Goal: Use online tool/utility: Use online tool/utility

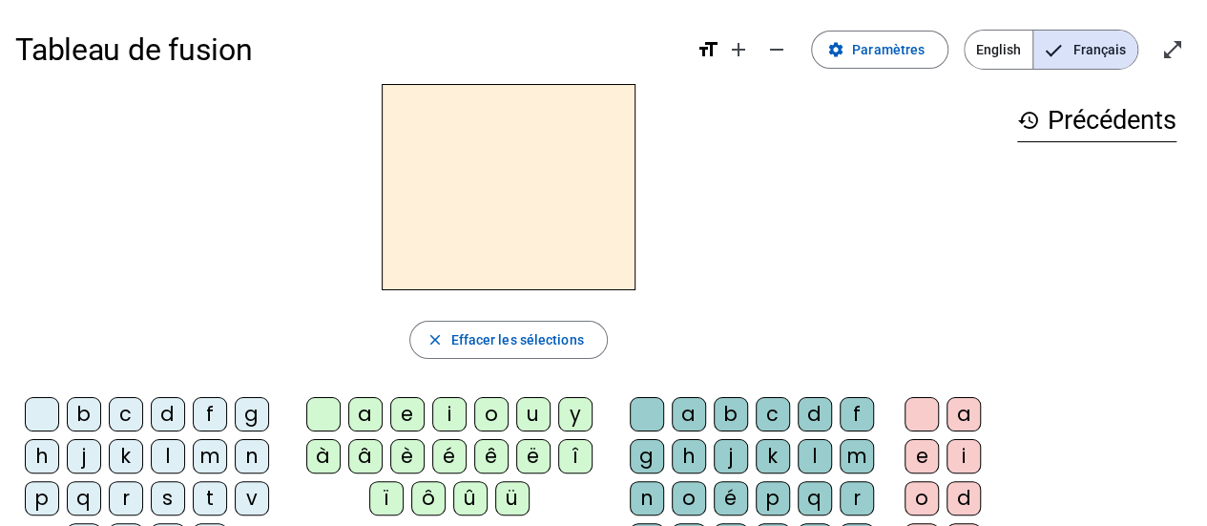
click at [210, 458] on div "m" at bounding box center [210, 456] width 34 height 34
click at [365, 411] on div "a" at bounding box center [365, 414] width 34 height 34
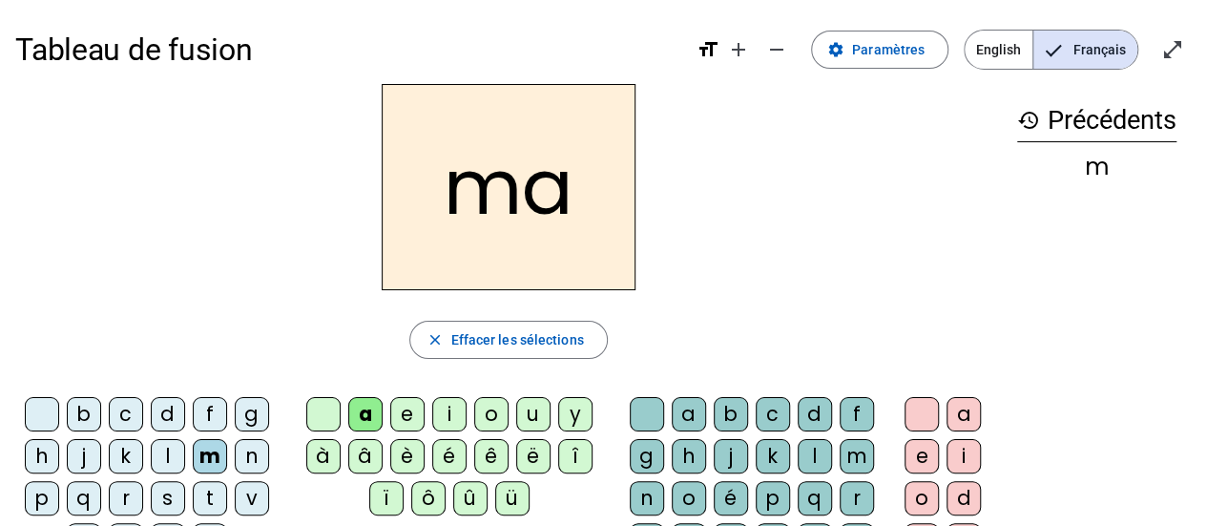
click at [807, 450] on div "l" at bounding box center [815, 456] width 34 height 34
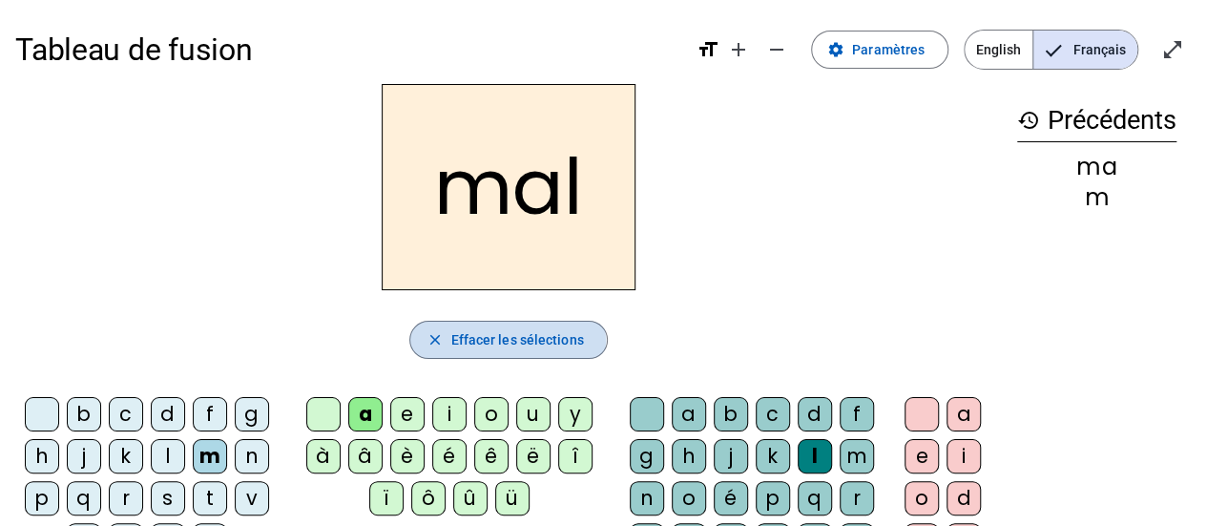
click at [438, 341] on mat-icon "close" at bounding box center [434, 339] width 17 height 17
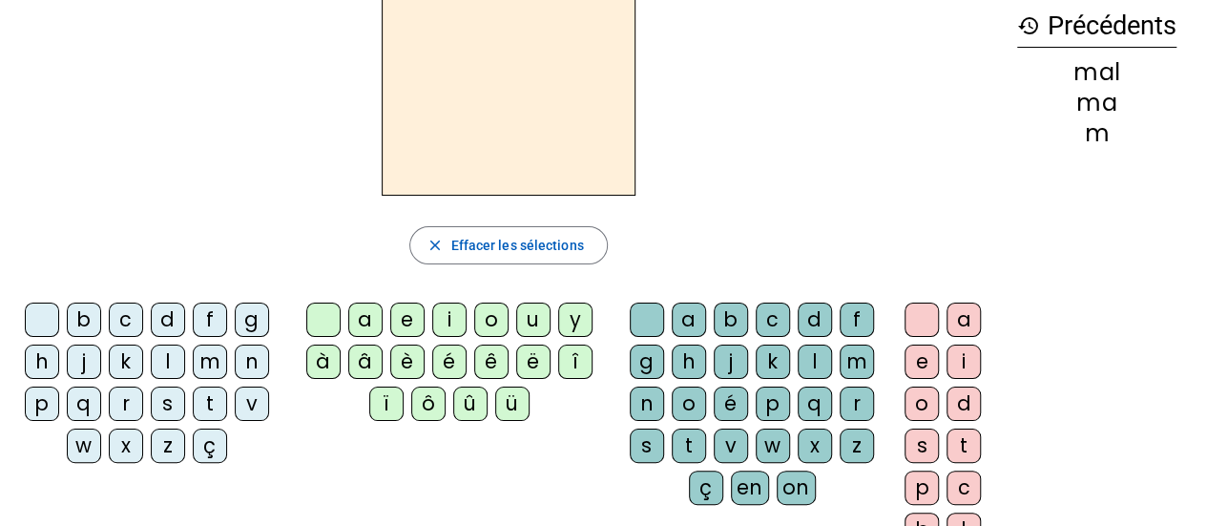
scroll to position [95, 0]
click at [365, 316] on div "a" at bounding box center [365, 319] width 34 height 34
click at [857, 358] on div "m" at bounding box center [857, 361] width 34 height 34
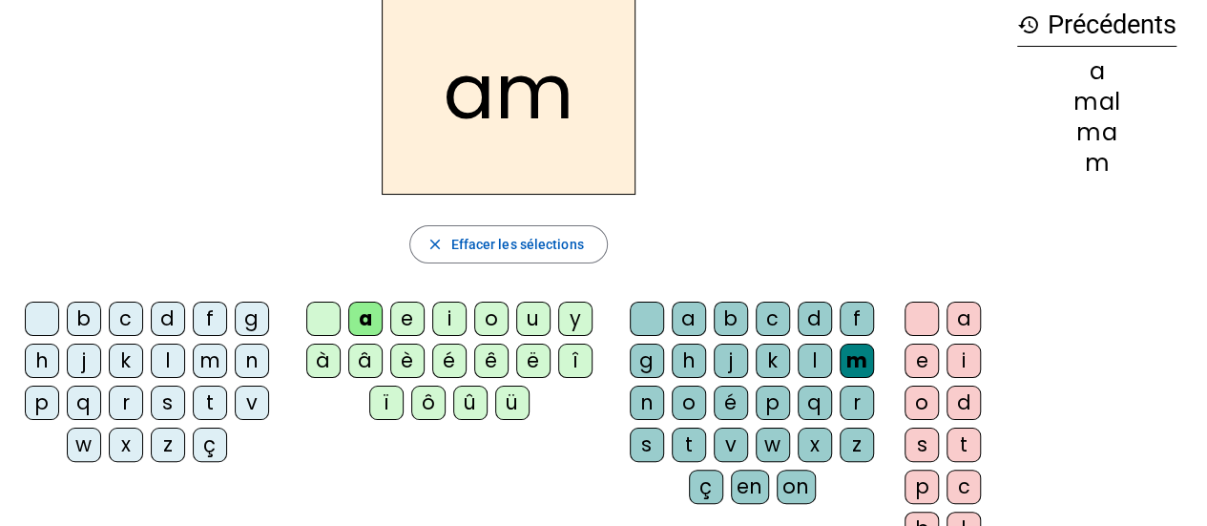
click at [961, 362] on div "i" at bounding box center [964, 361] width 34 height 34
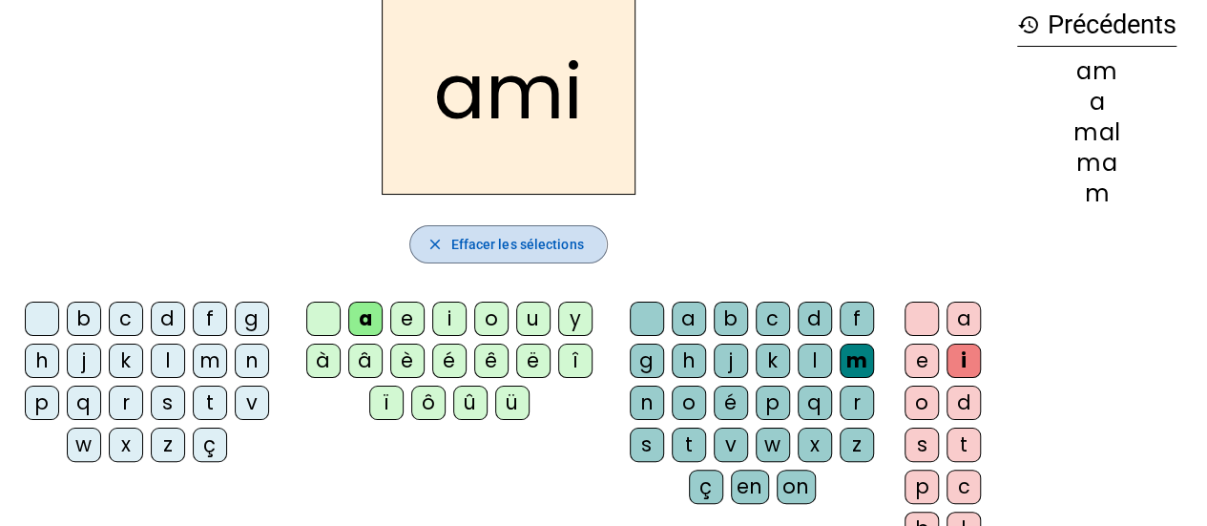
click at [433, 243] on mat-icon "close" at bounding box center [434, 244] width 17 height 17
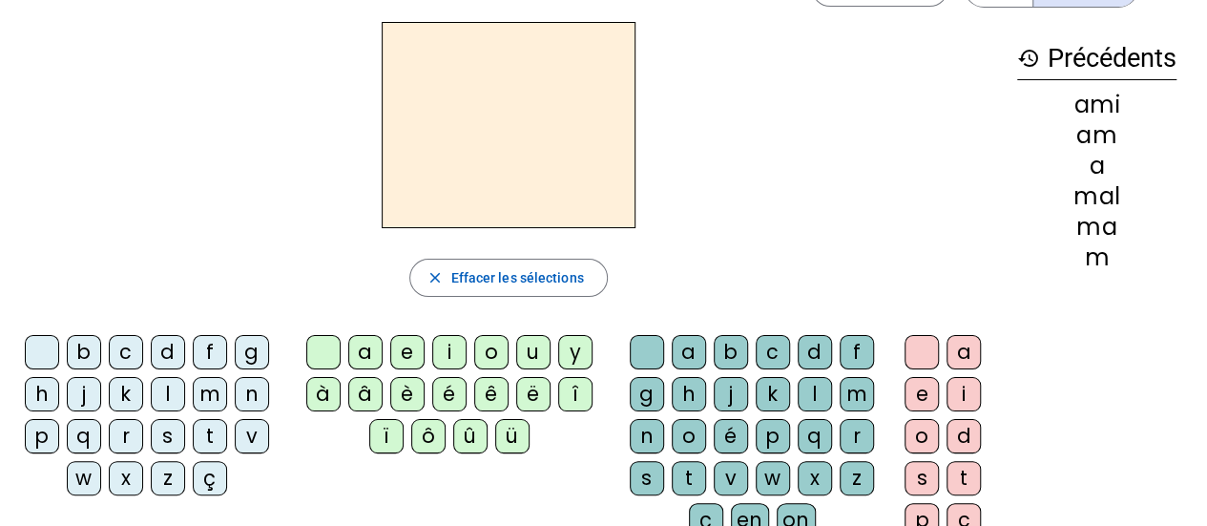
scroll to position [60, 0]
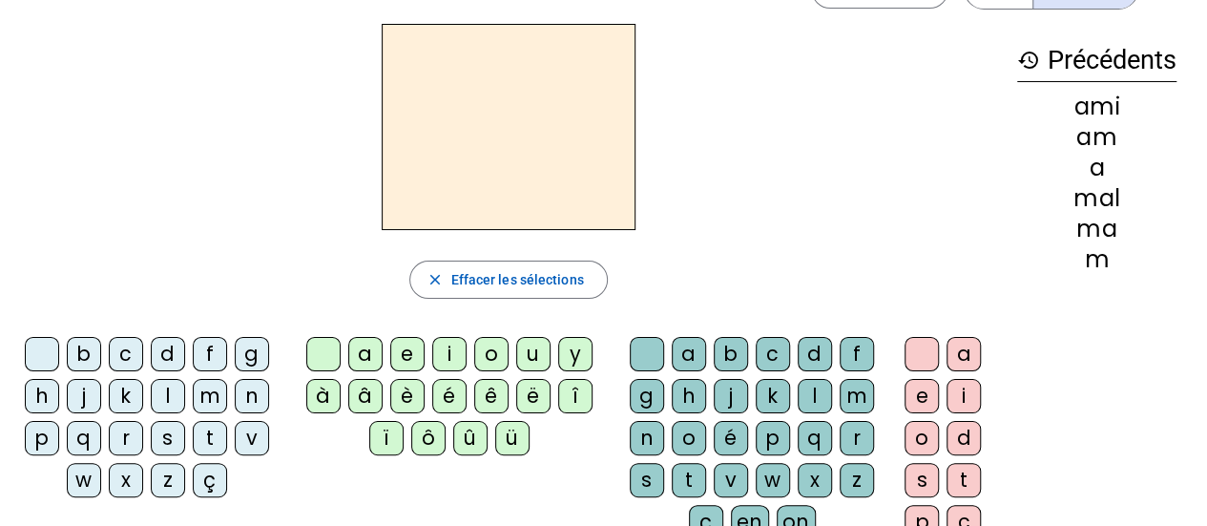
click at [164, 386] on div "l" at bounding box center [168, 396] width 34 height 34
click at [359, 350] on div "a" at bounding box center [365, 354] width 34 height 34
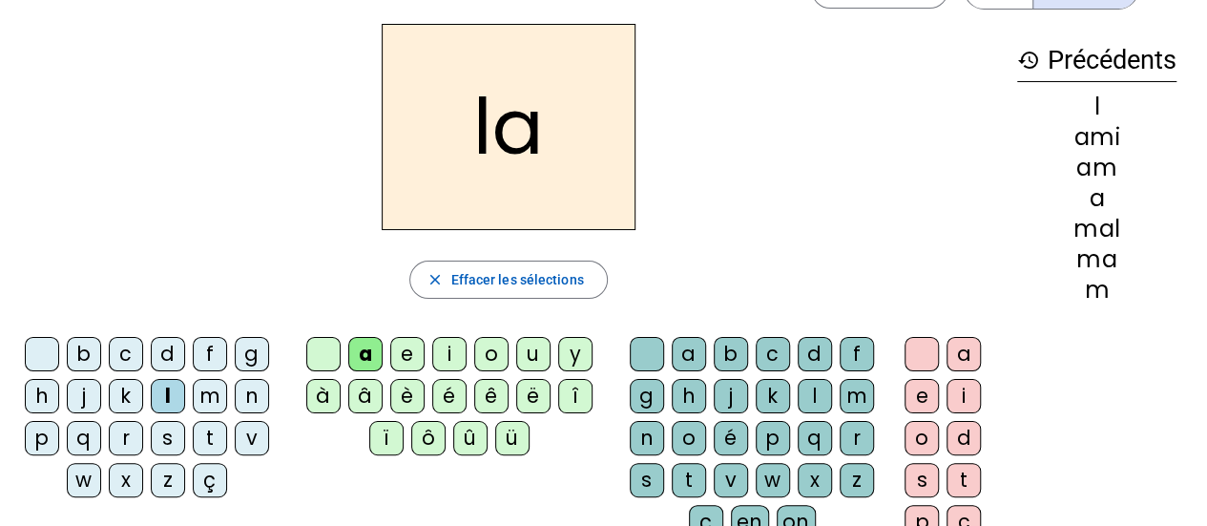
click at [850, 385] on div "m" at bounding box center [857, 396] width 34 height 34
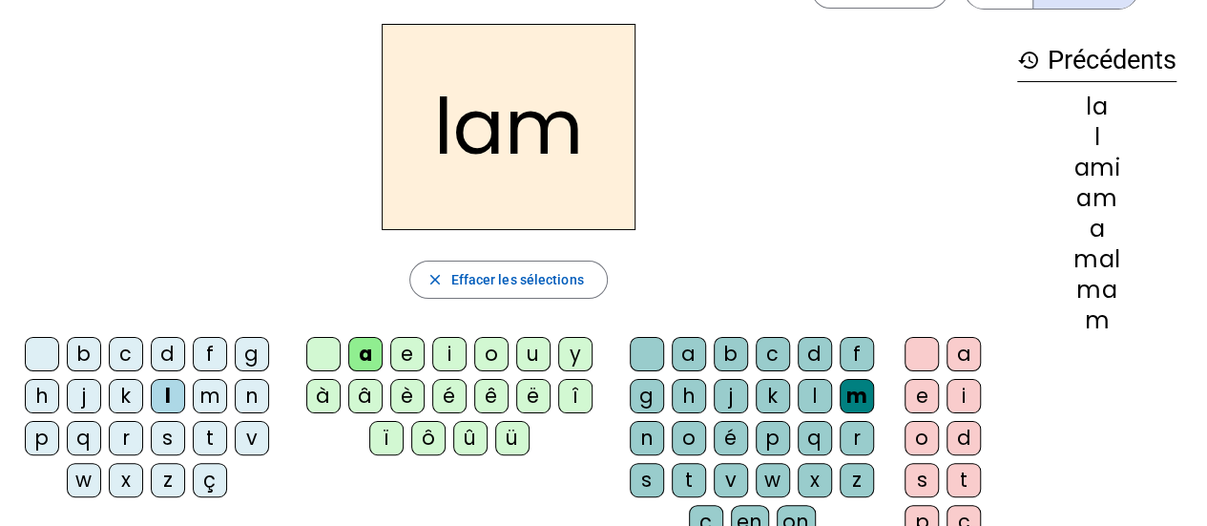
click at [355, 350] on div "a" at bounding box center [365, 354] width 34 height 34
click at [966, 345] on div "a" at bounding box center [964, 354] width 34 height 34
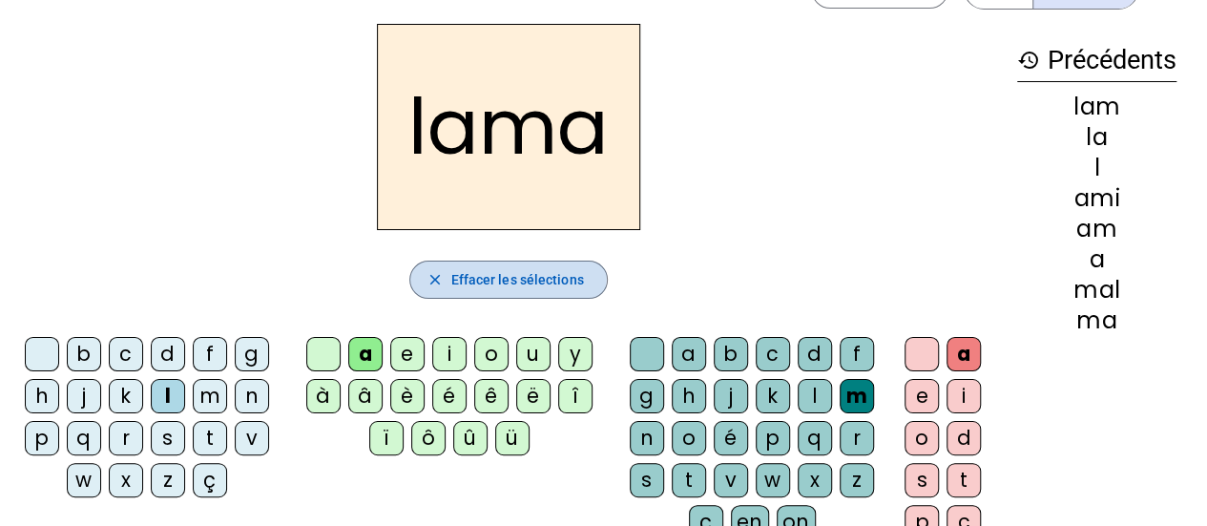
click at [434, 272] on mat-icon "close" at bounding box center [434, 279] width 17 height 17
